Goal: Information Seeking & Learning: Learn about a topic

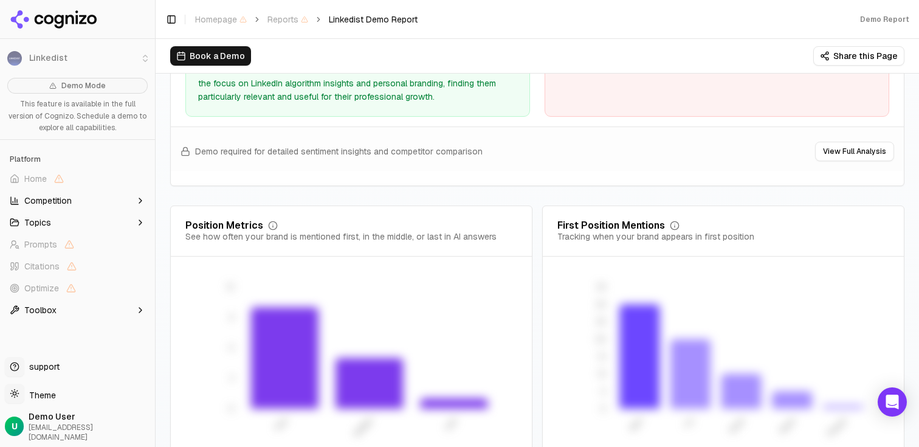
scroll to position [2481, 0]
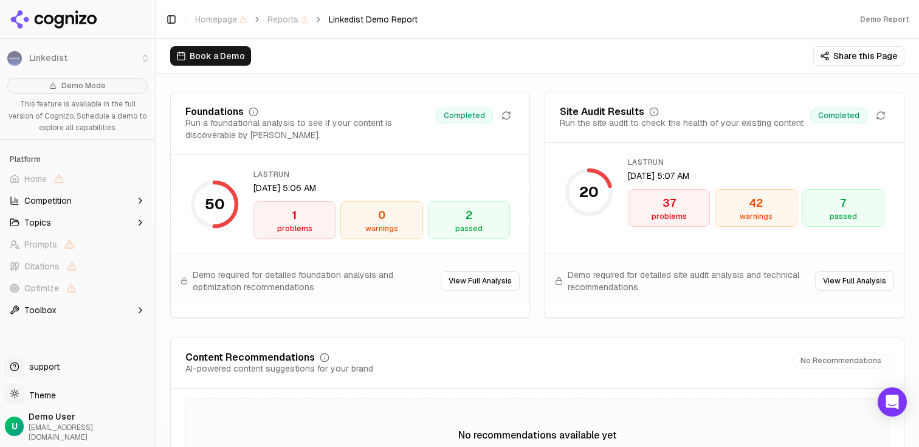
scroll to position [1720, 0]
click at [671, 202] on div "37" at bounding box center [668, 202] width 71 height 17
drag, startPoint x: 642, startPoint y: 288, endPoint x: 568, endPoint y: 276, distance: 75.1
click at [568, 276] on span "Demo required for detailed site audit analysis and technical recommendations" at bounding box center [691, 280] width 247 height 24
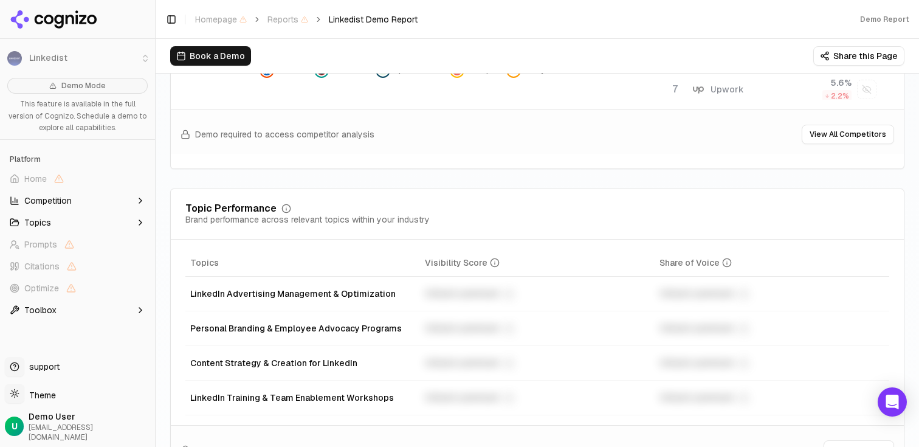
scroll to position [380, 0]
